Goal: Task Accomplishment & Management: Use online tool/utility

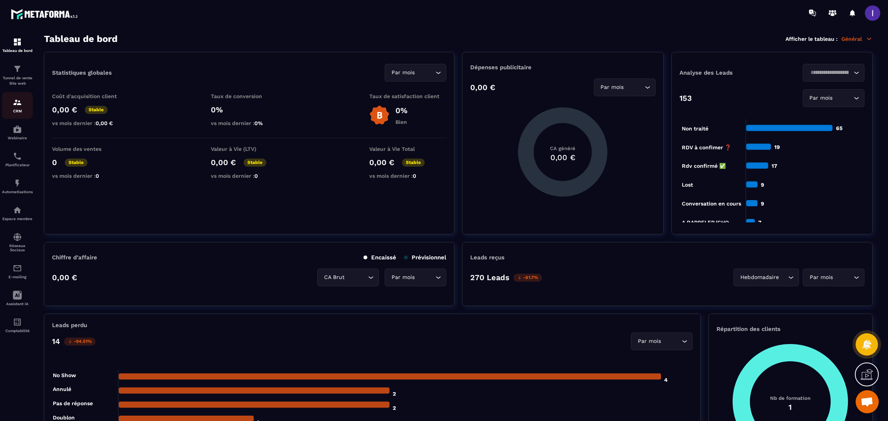
scroll to position [277, 0]
click at [23, 104] on div "CRM" at bounding box center [17, 105] width 31 height 15
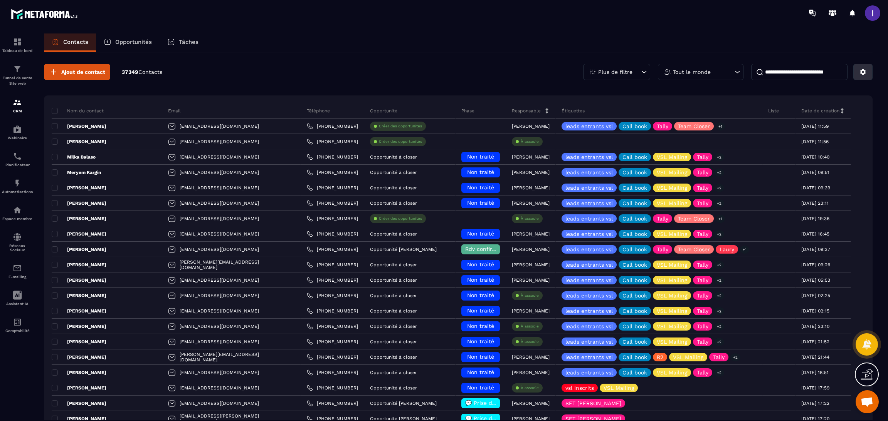
click at [856, 74] on button at bounding box center [862, 72] width 19 height 16
click at [795, 128] on p "Importer des données" at bounding box center [821, 126] width 95 height 12
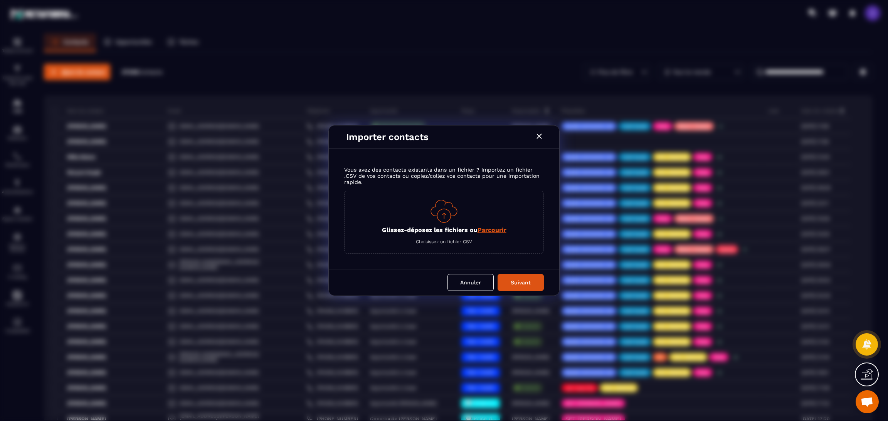
click at [490, 233] on span "Parcourir" at bounding box center [491, 230] width 29 height 7
click at [0, 0] on input "Glissez-déposez les fichiers ou Parcourir" at bounding box center [0, 0] width 0 height 0
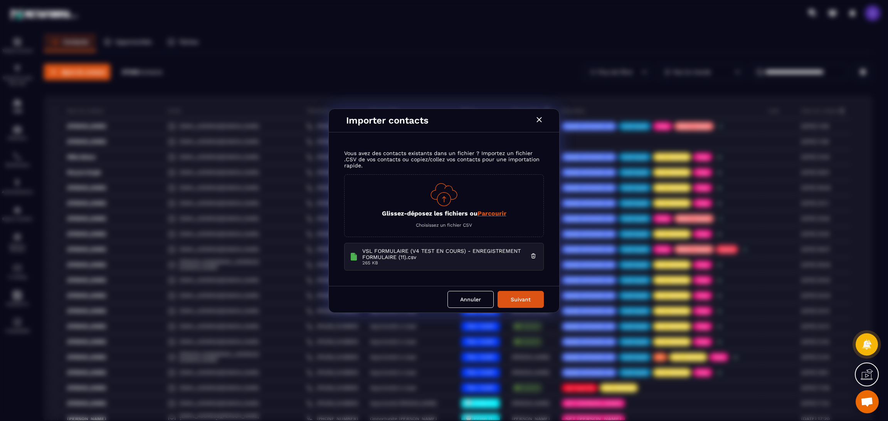
click at [521, 307] on button "Suivant" at bounding box center [520, 299] width 46 height 17
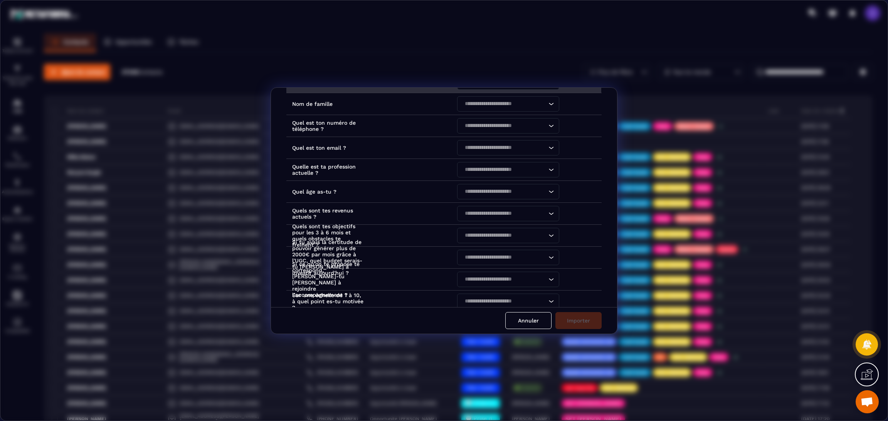
scroll to position [58, 0]
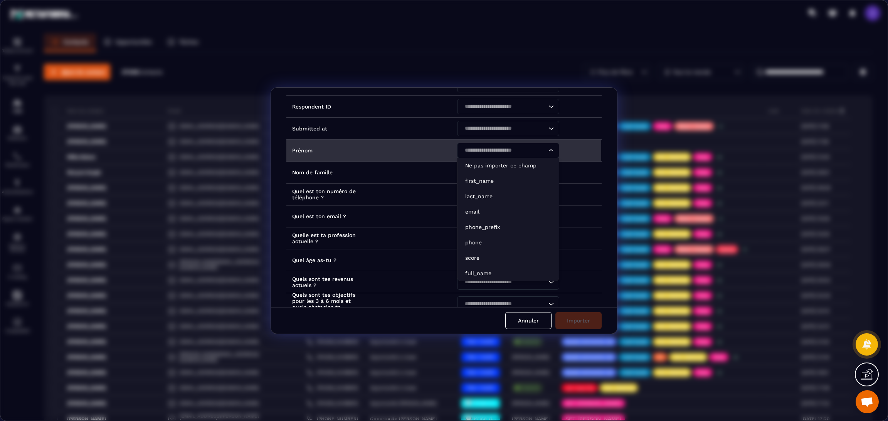
click at [515, 152] on input "Search for option" at bounding box center [504, 150] width 84 height 8
click at [505, 176] on li "first_name" at bounding box center [507, 180] width 101 height 15
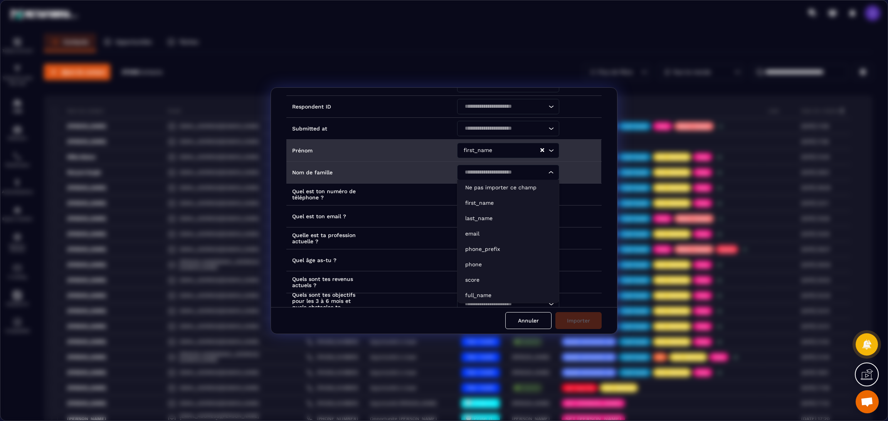
click at [505, 176] on input "Search for option" at bounding box center [504, 172] width 84 height 8
click at [500, 200] on p "first_name" at bounding box center [508, 203] width 86 height 8
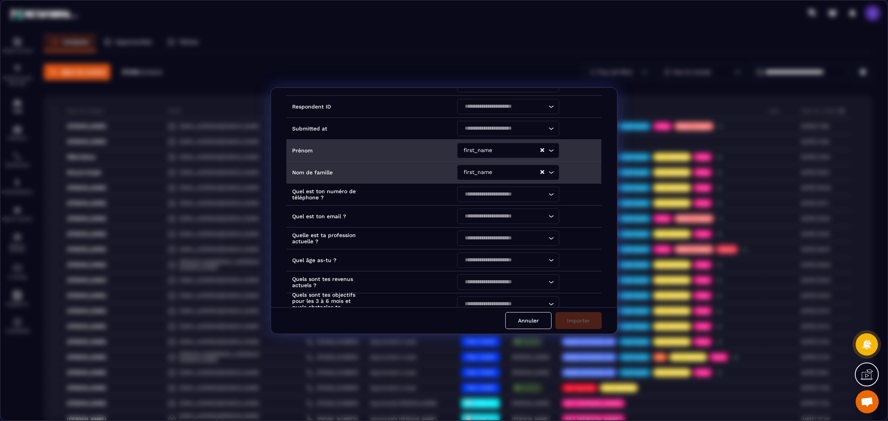
click at [498, 172] on input "Search for option" at bounding box center [516, 172] width 45 height 8
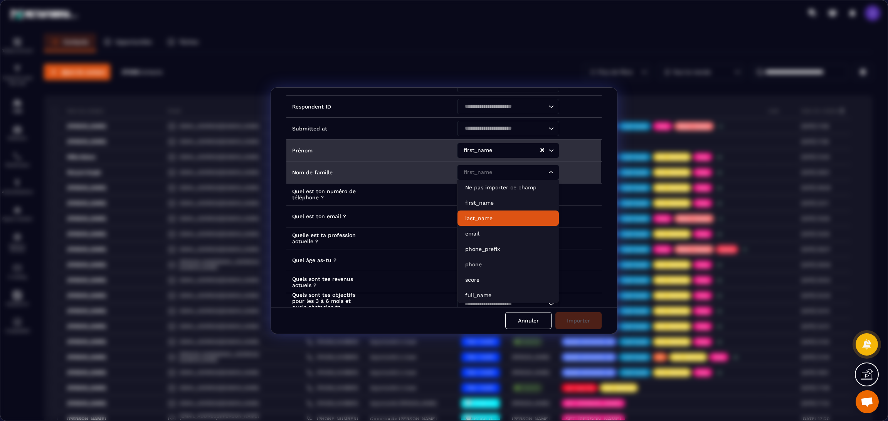
click at [484, 217] on p "last_name" at bounding box center [508, 219] width 86 height 8
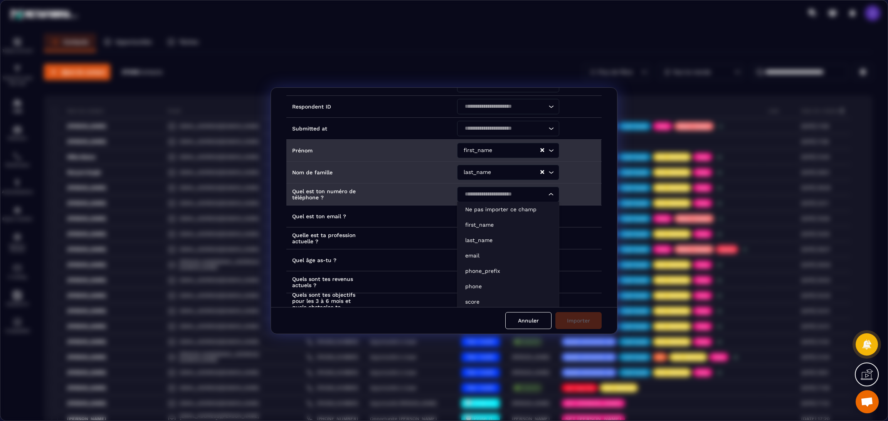
click at [494, 194] on input "Search for option" at bounding box center [504, 194] width 84 height 8
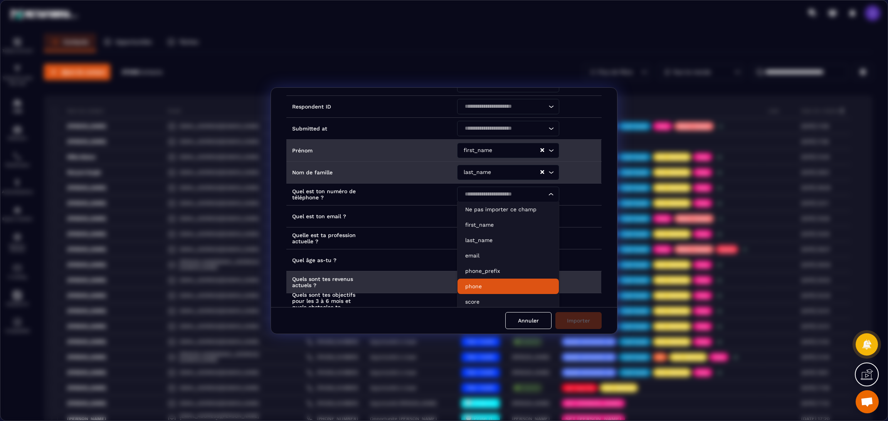
drag, startPoint x: 470, startPoint y: 285, endPoint x: 470, endPoint y: 276, distance: 8.5
click at [470, 285] on p "phone" at bounding box center [508, 287] width 86 height 8
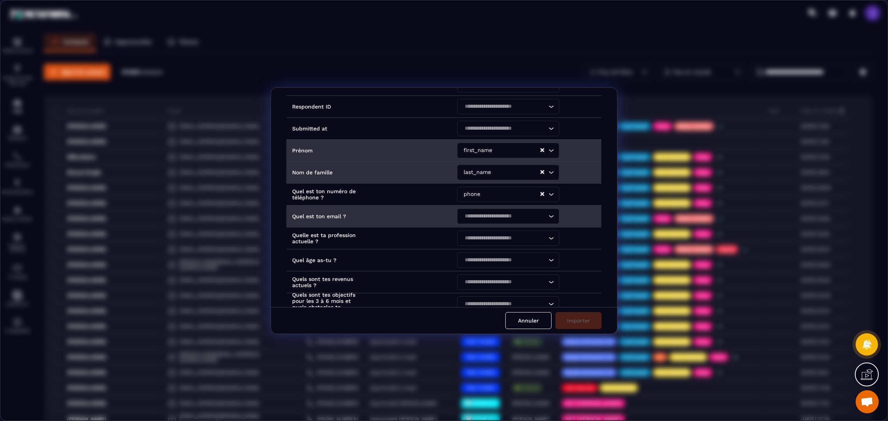
click at [488, 214] on input "Search for option" at bounding box center [504, 216] width 84 height 8
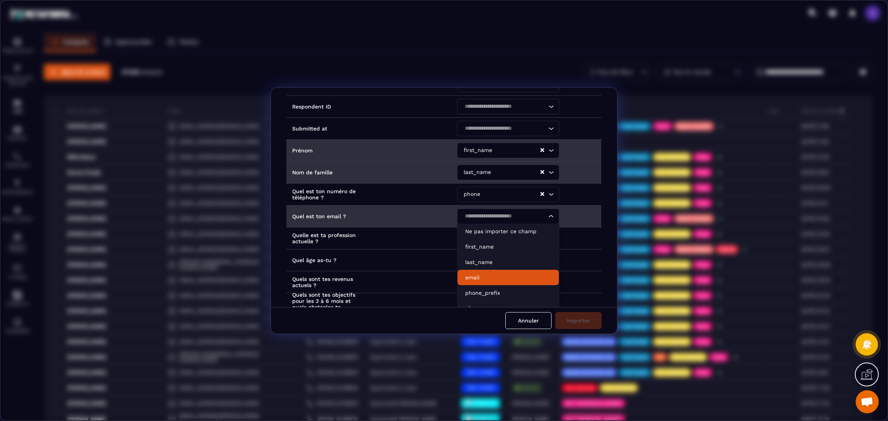
click at [473, 277] on p "email" at bounding box center [508, 278] width 86 height 8
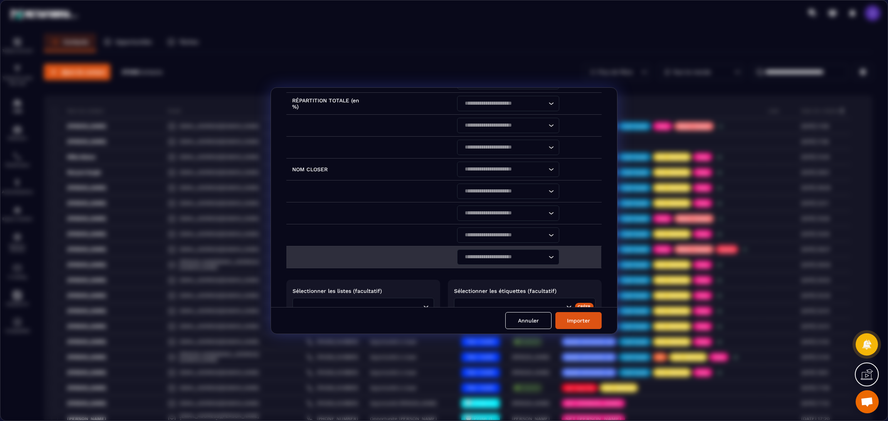
scroll to position [459, 0]
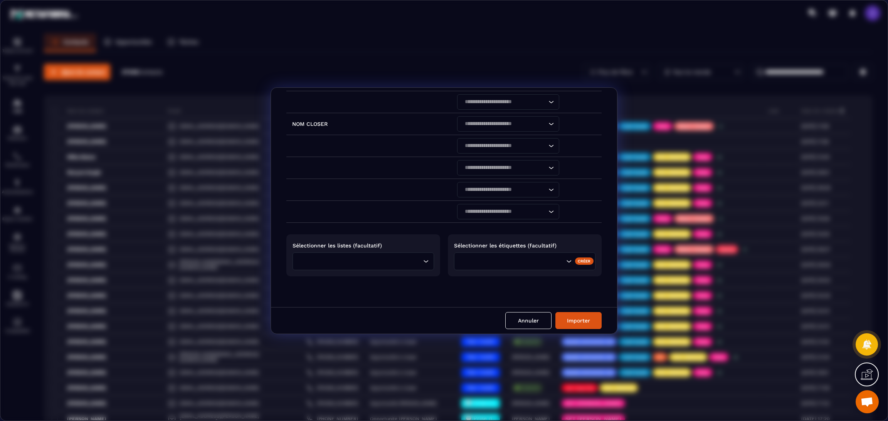
click at [387, 256] on div "Loading..." at bounding box center [362, 262] width 141 height 18
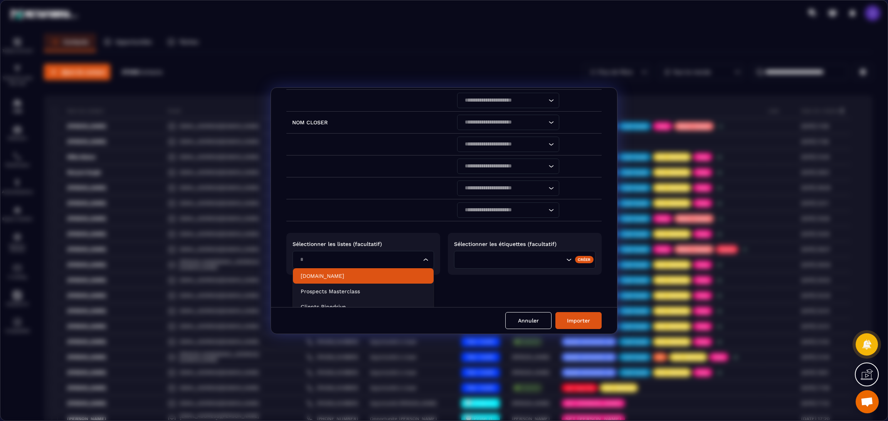
scroll to position [0, 0]
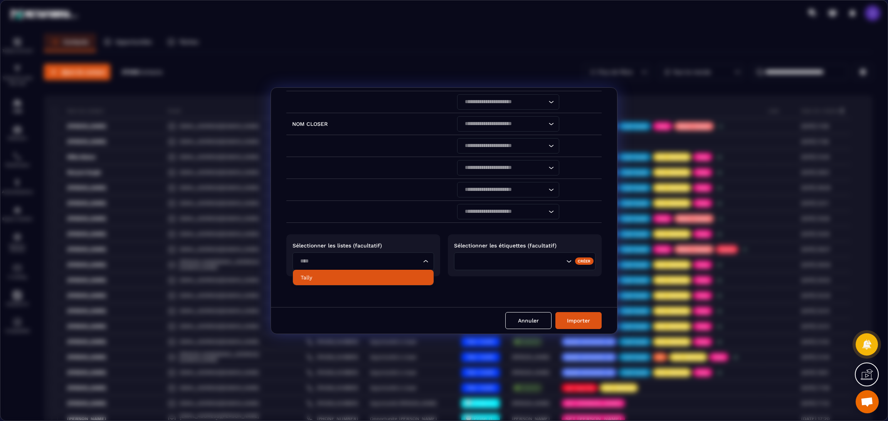
drag, startPoint x: 360, startPoint y: 276, endPoint x: 423, endPoint y: 262, distance: 64.4
click at [361, 276] on p "Tally" at bounding box center [362, 278] width 125 height 8
type input "****"
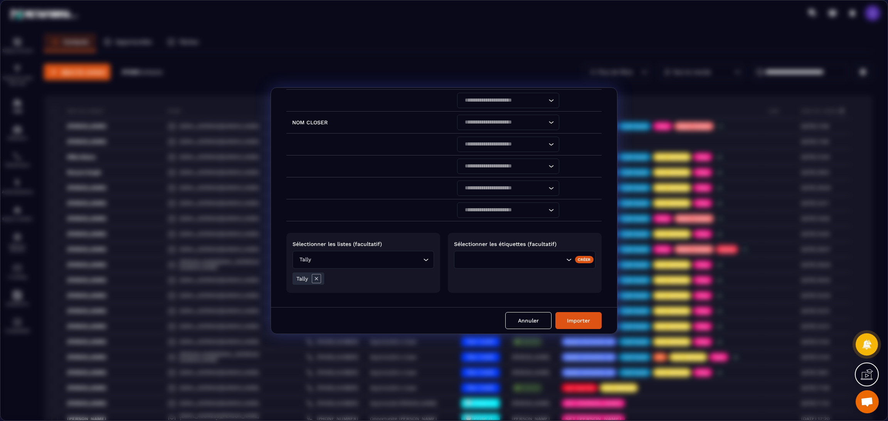
click at [473, 263] on div "Search for option" at bounding box center [511, 260] width 107 height 8
click at [473, 274] on p "Tally" at bounding box center [516, 276] width 109 height 8
type input "****"
click at [568, 319] on button "Importer" at bounding box center [578, 320] width 46 height 17
